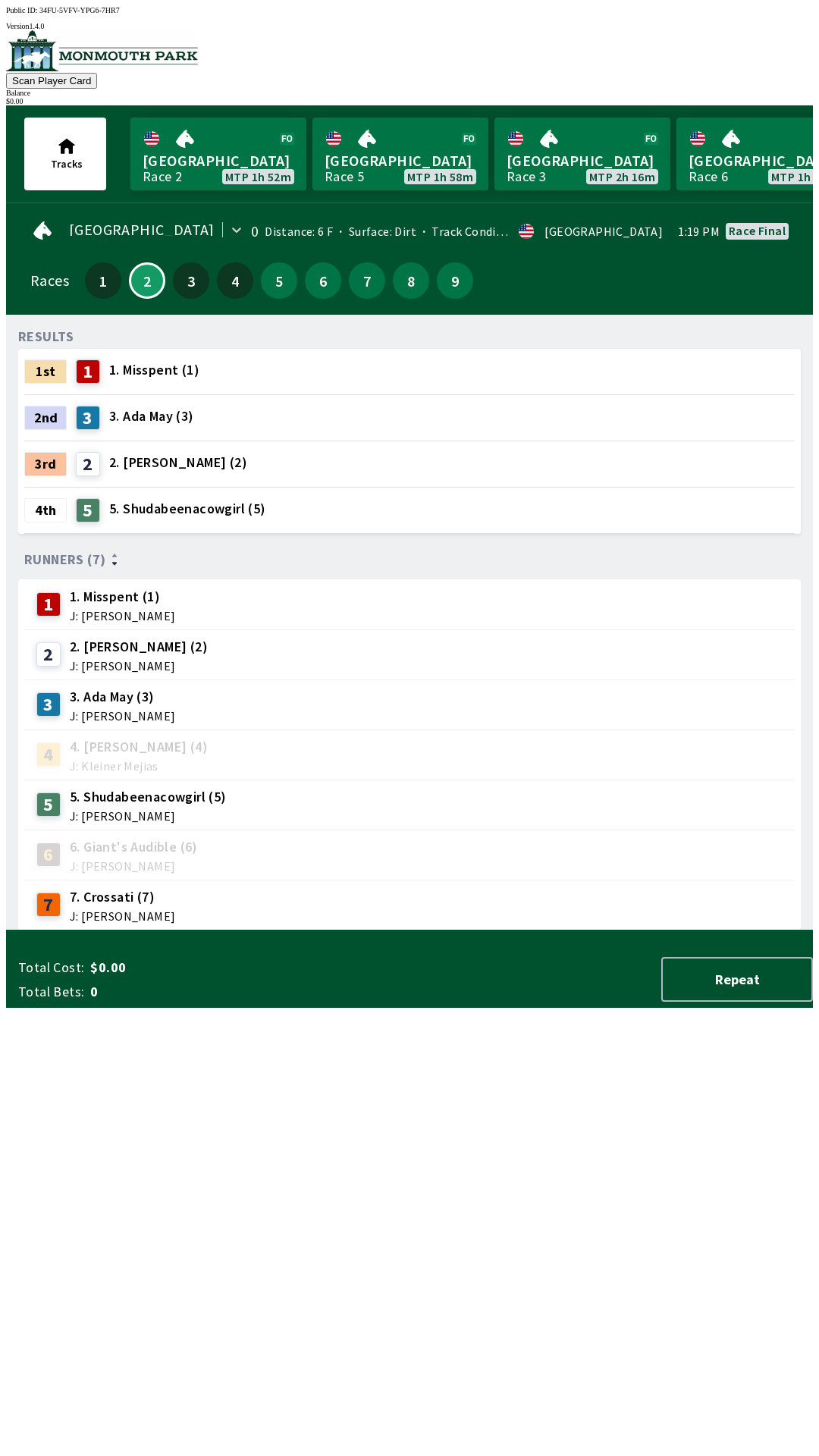
scroll to position [0, 1371]
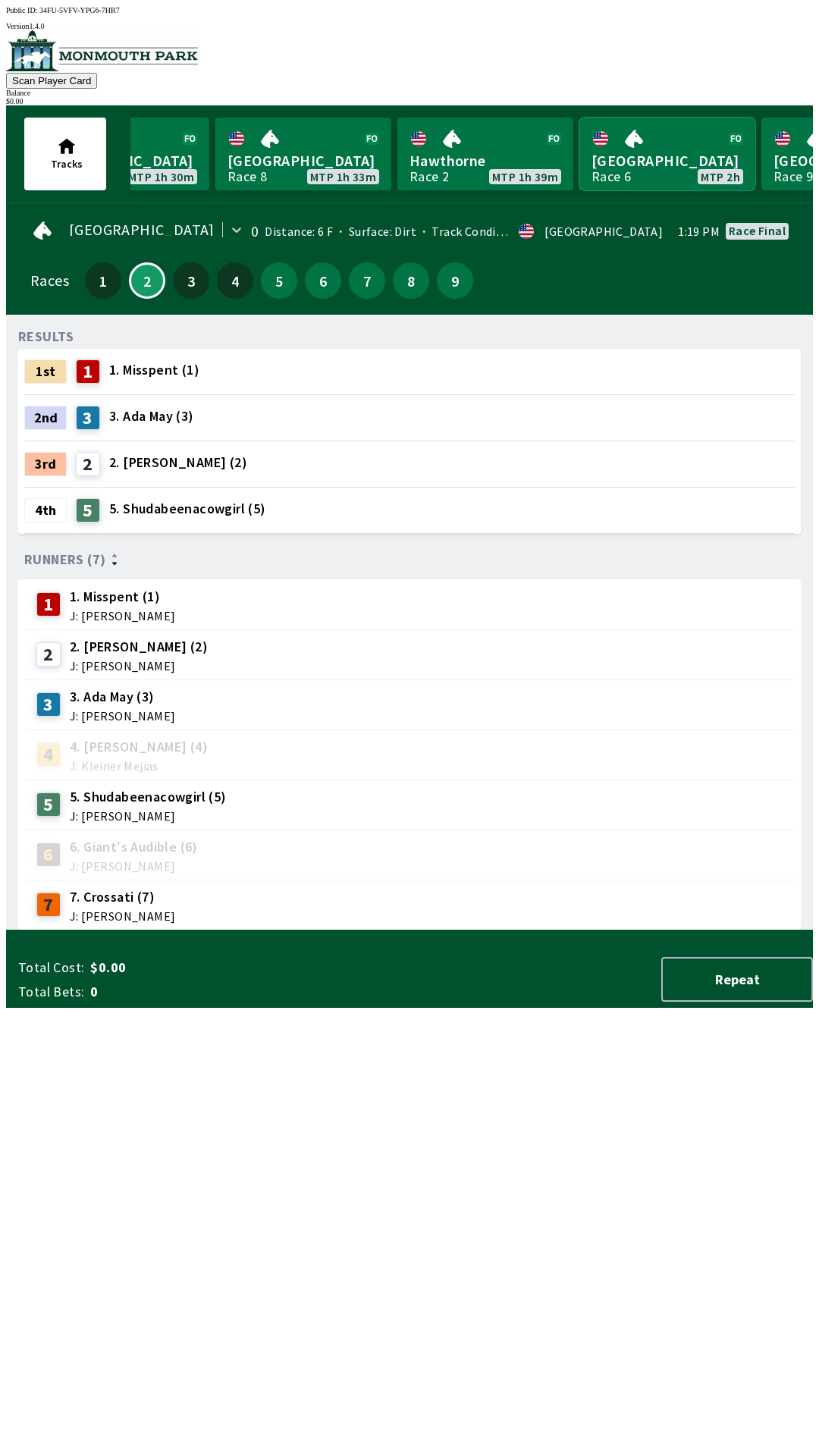
click at [617, 156] on link "Canterbury Park Race 6 MTP 2h" at bounding box center [667, 153] width 176 height 73
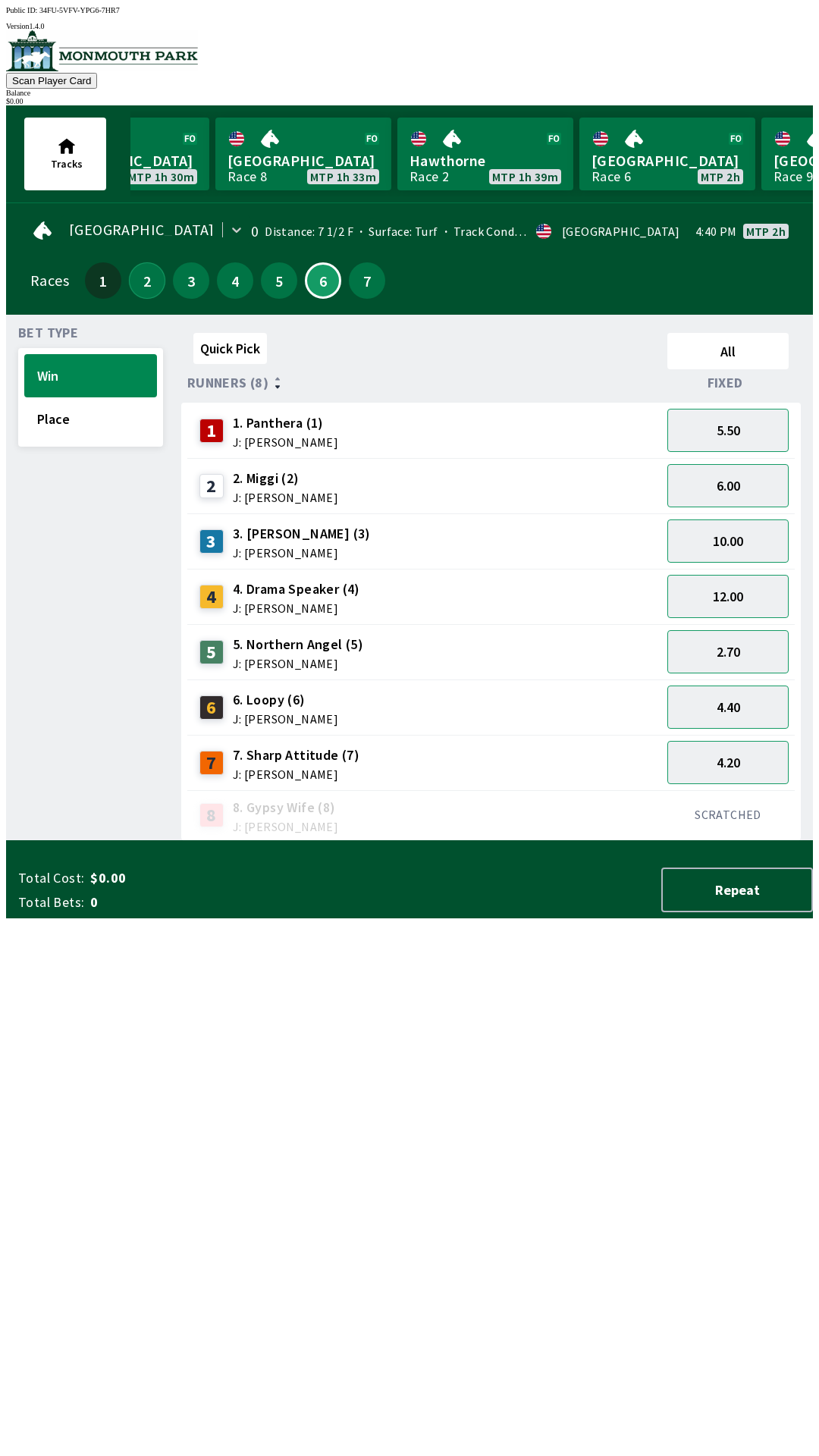
click at [138, 270] on button "2" at bounding box center [147, 281] width 37 height 37
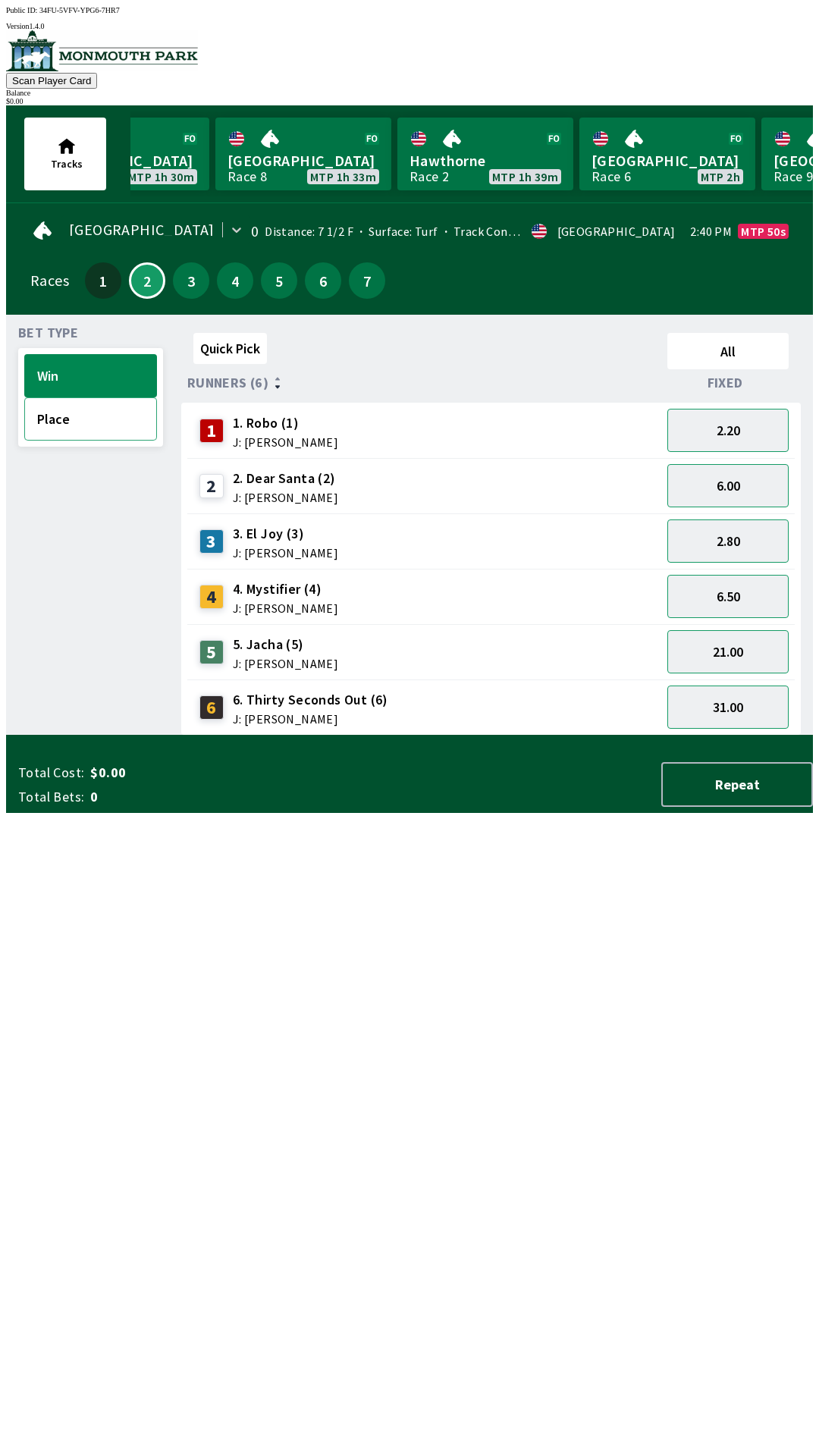
click at [85, 414] on button "Place" at bounding box center [90, 419] width 133 height 43
click at [84, 370] on button "Win" at bounding box center [90, 376] width 133 height 43
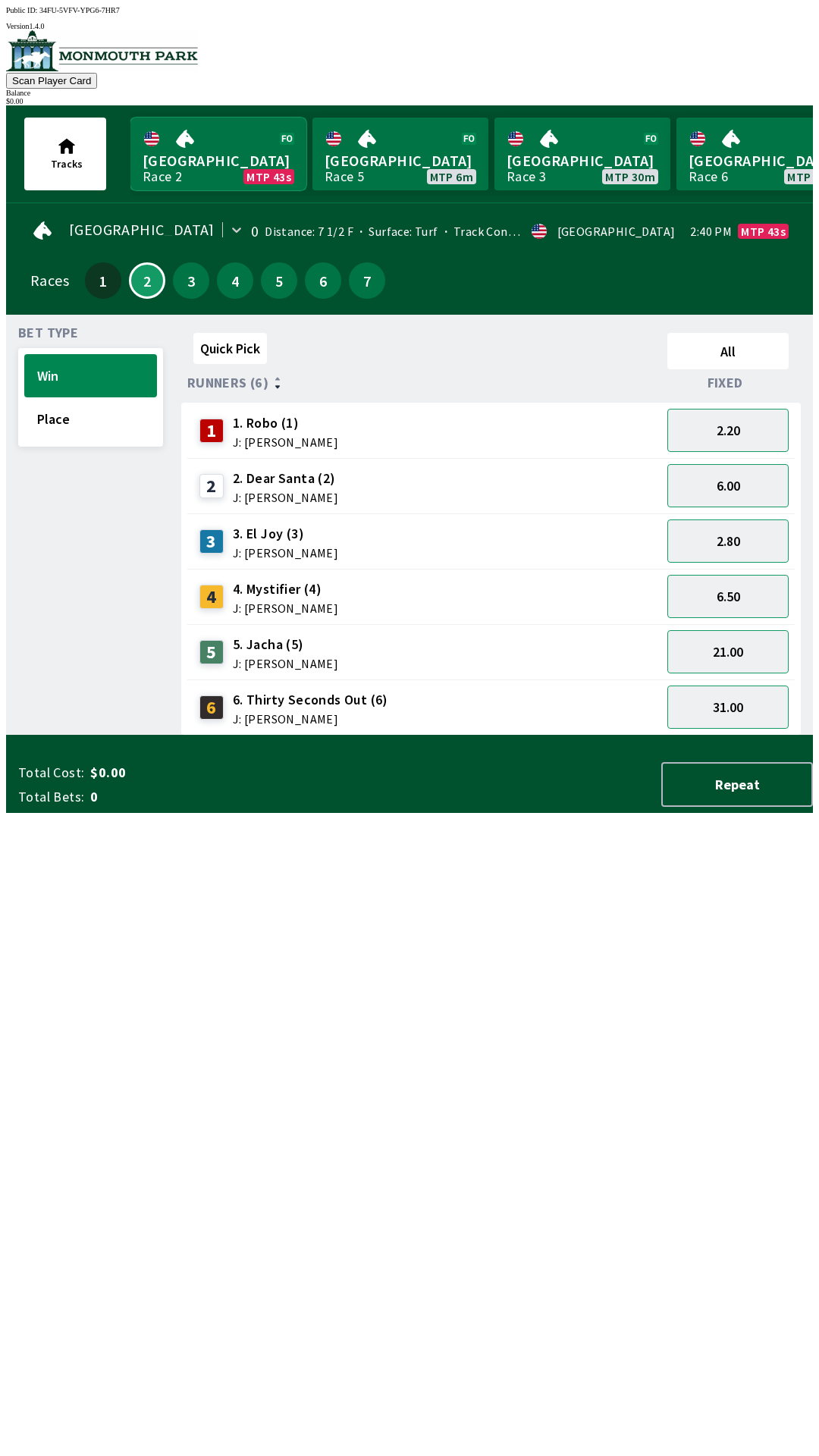
click at [215, 144] on link "Canterbury Park Race 2 MTP 43s" at bounding box center [218, 153] width 176 height 73
click at [98, 414] on button "Place" at bounding box center [90, 419] width 133 height 43
click at [97, 362] on button "Win" at bounding box center [90, 376] width 133 height 43
click at [366, 154] on link "[GEOGRAPHIC_DATA] Race 5 MTP 6m" at bounding box center [400, 153] width 176 height 73
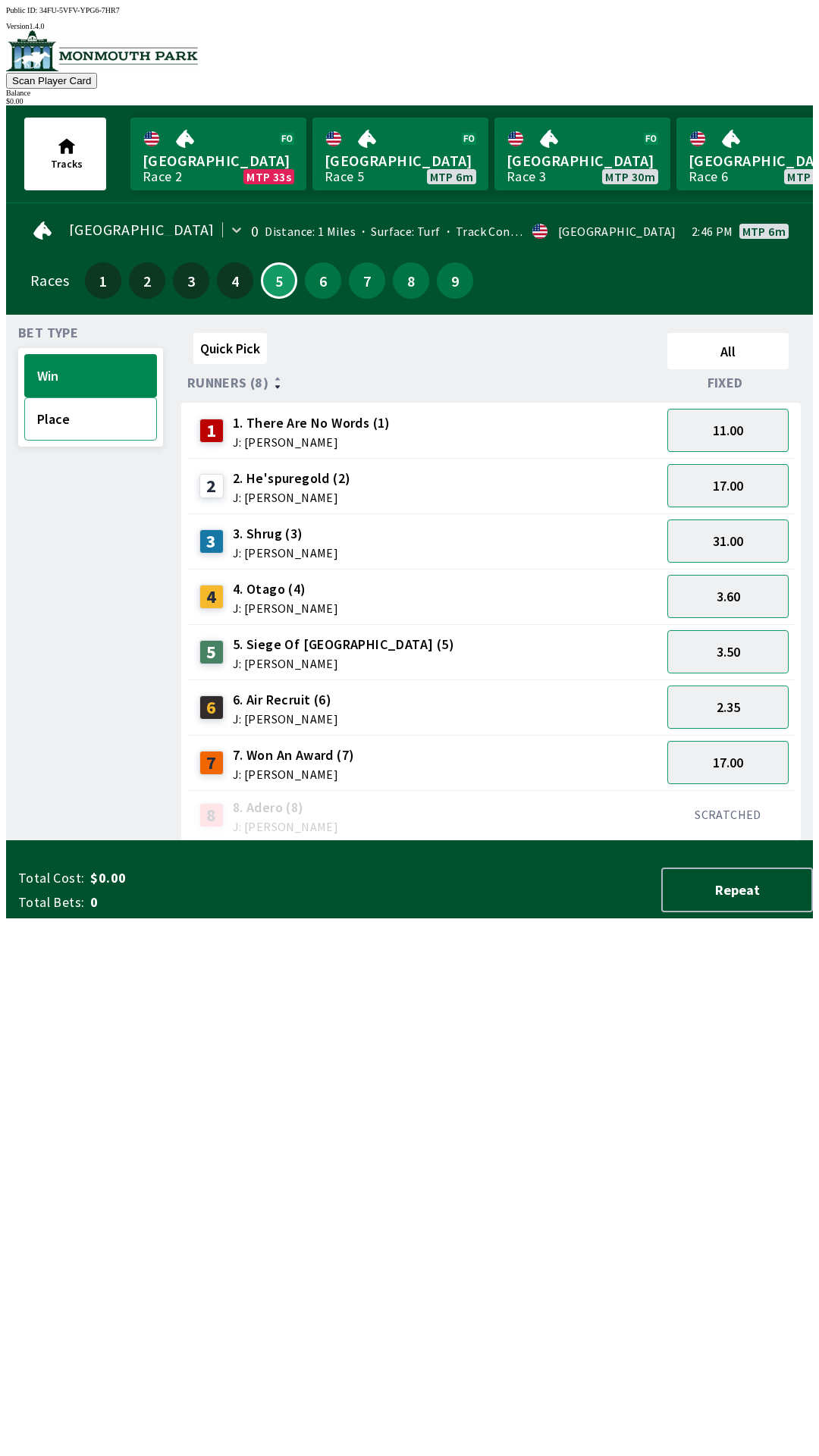
click at [63, 421] on button "Place" at bounding box center [90, 419] width 133 height 43
click at [70, 371] on button "Win" at bounding box center [90, 376] width 133 height 43
click at [80, 415] on button "Place" at bounding box center [90, 419] width 133 height 43
click at [75, 362] on button "Win" at bounding box center [90, 376] width 133 height 43
click at [315, 275] on button "6" at bounding box center [323, 281] width 37 height 37
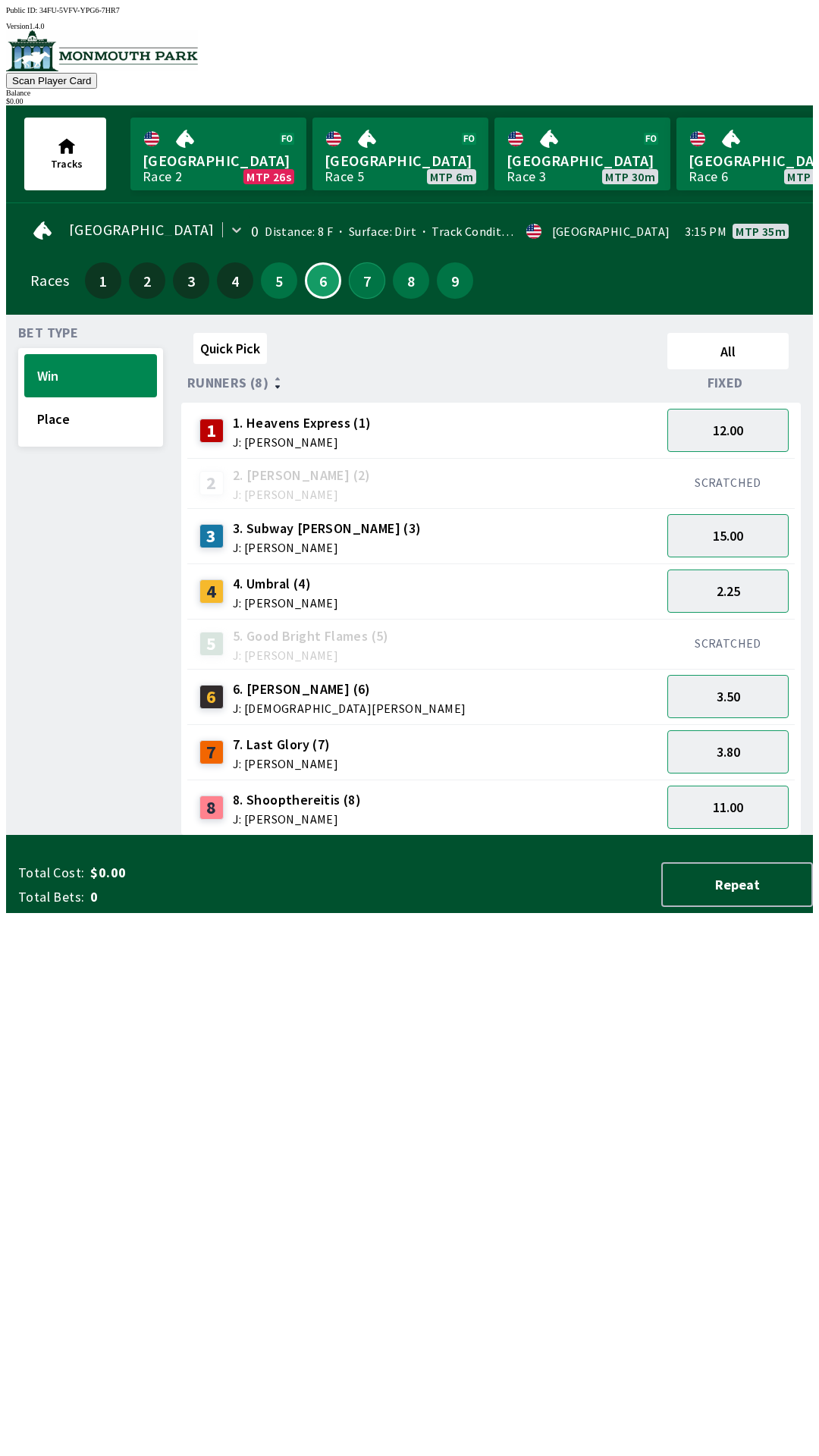
click at [373, 267] on button "7" at bounding box center [367, 281] width 37 height 37
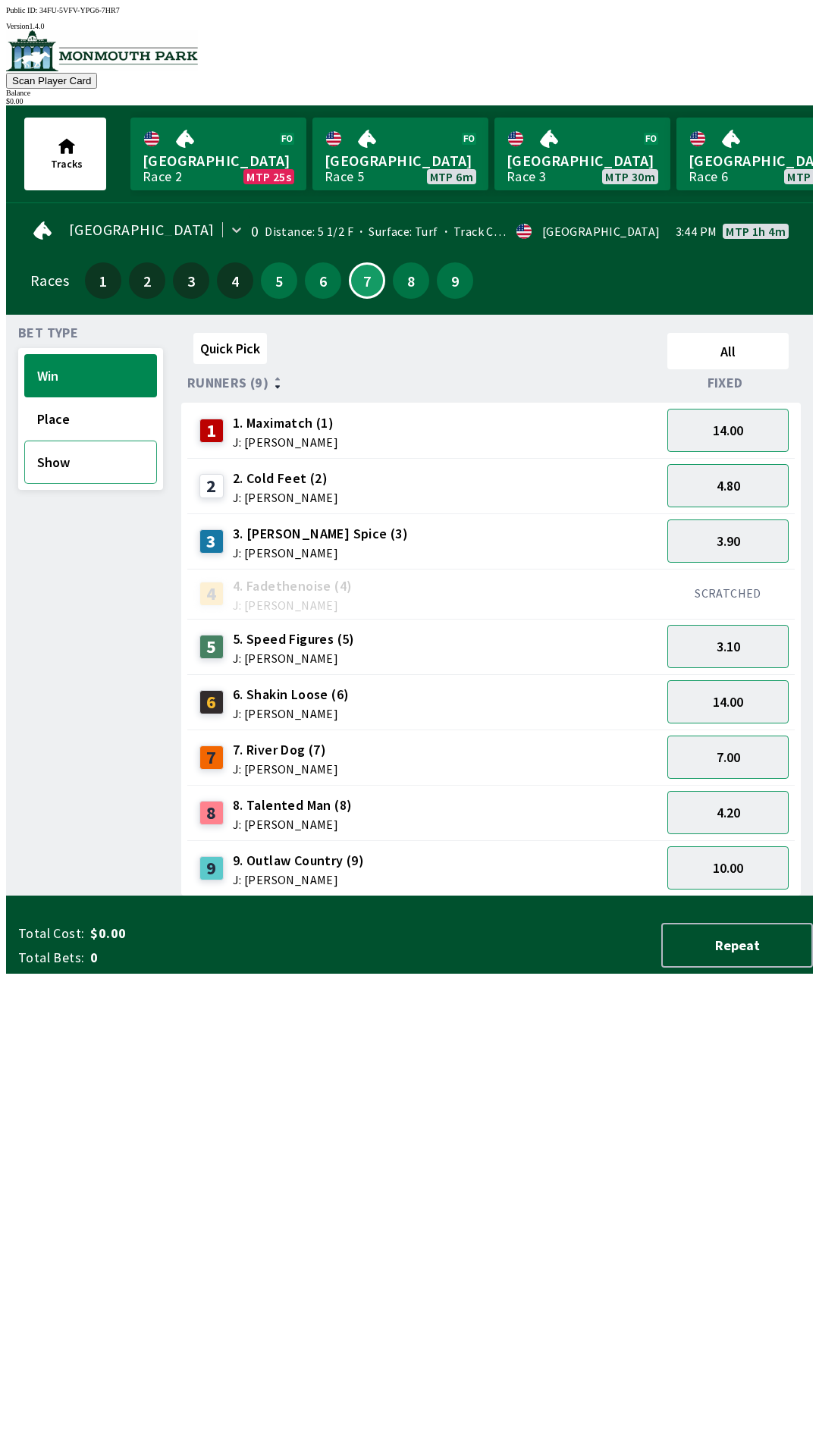
click at [105, 441] on button "Show" at bounding box center [90, 462] width 133 height 43
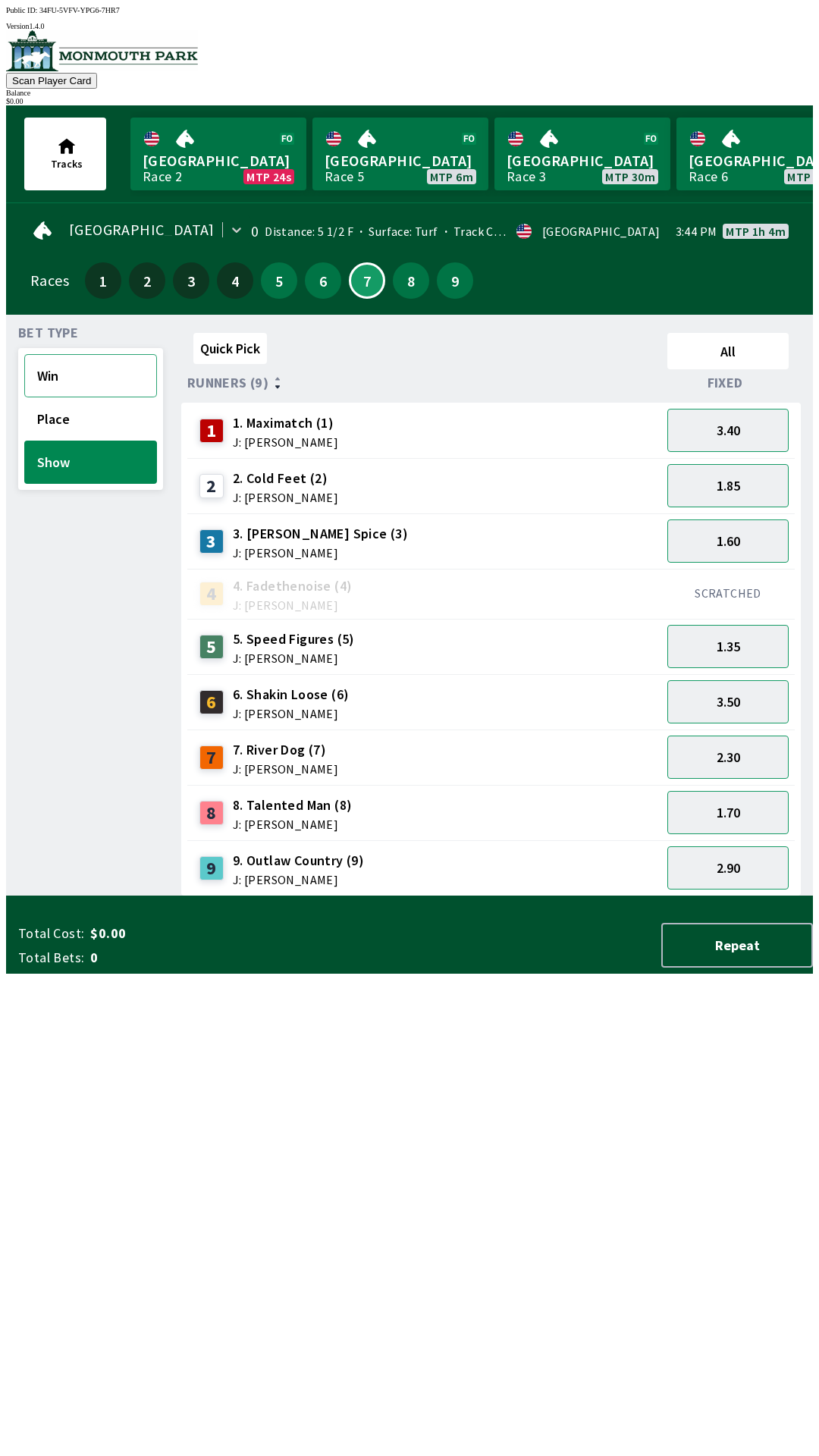
click at [66, 368] on button "Win" at bounding box center [90, 376] width 133 height 43
